Goal: Transaction & Acquisition: Purchase product/service

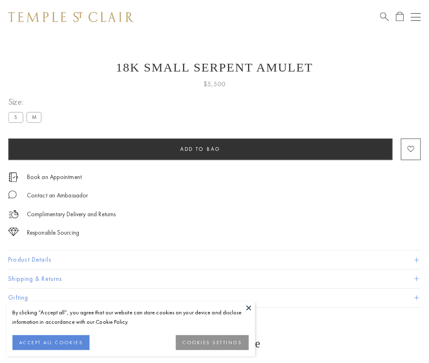
scroll to position [3, 0]
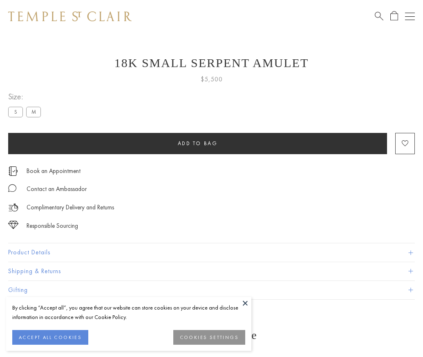
click at [197, 143] on span "Add to bag" at bounding box center [198, 143] width 40 height 7
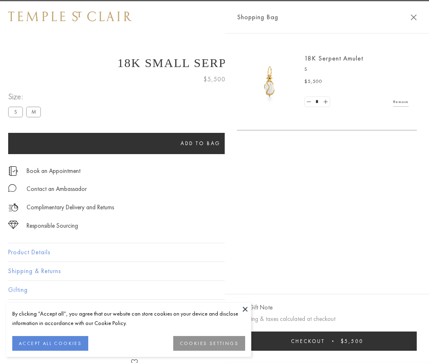
click at [397, 341] on button "Checkout $5,500" at bounding box center [327, 340] width 180 height 19
